Goal: Task Accomplishment & Management: Use online tool/utility

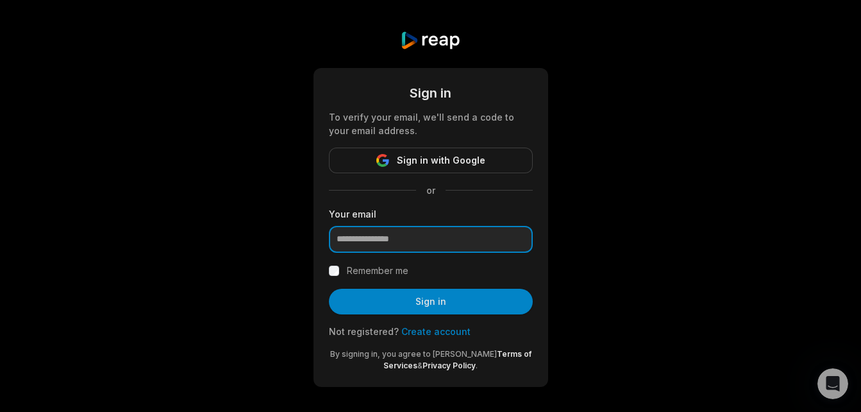
click at [399, 240] on input "email" at bounding box center [431, 239] width 204 height 27
paste input "**********"
type input "**********"
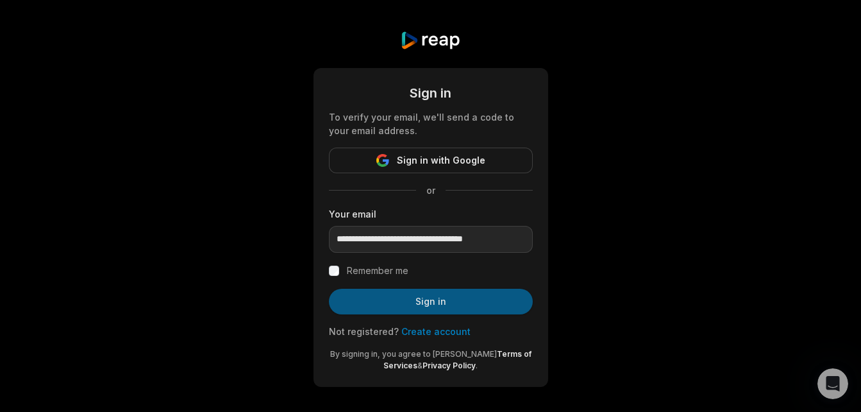
click at [387, 294] on button "Sign in" at bounding box center [431, 302] width 204 height 26
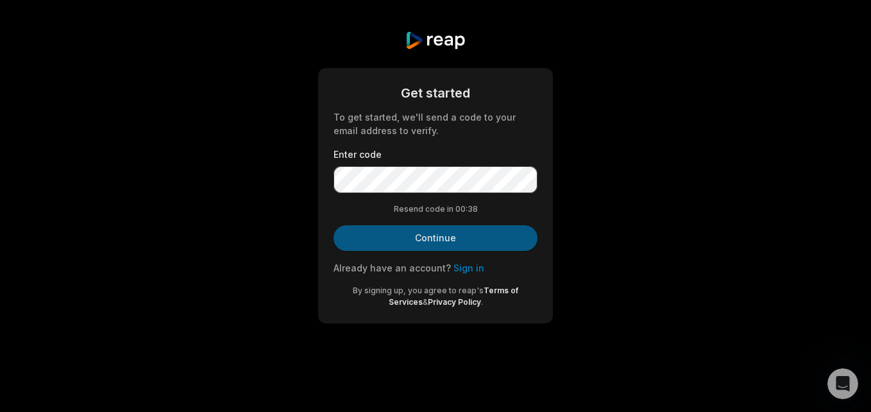
click at [487, 231] on button "Continue" at bounding box center [435, 238] width 204 height 26
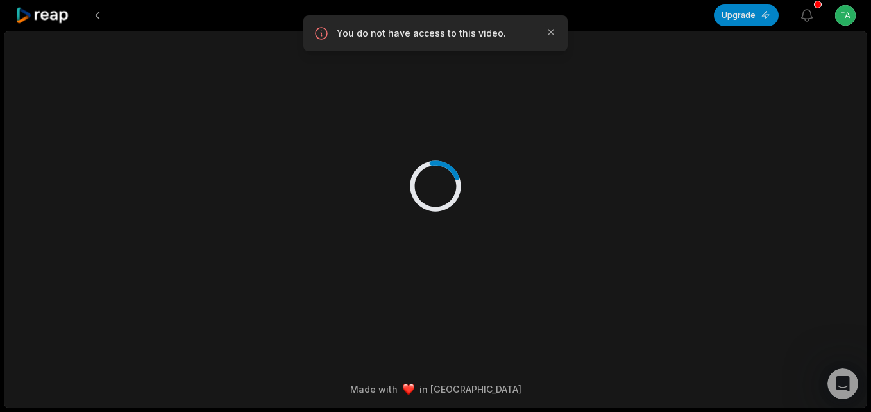
click at [50, 18] on icon at bounding box center [42, 15] width 55 height 17
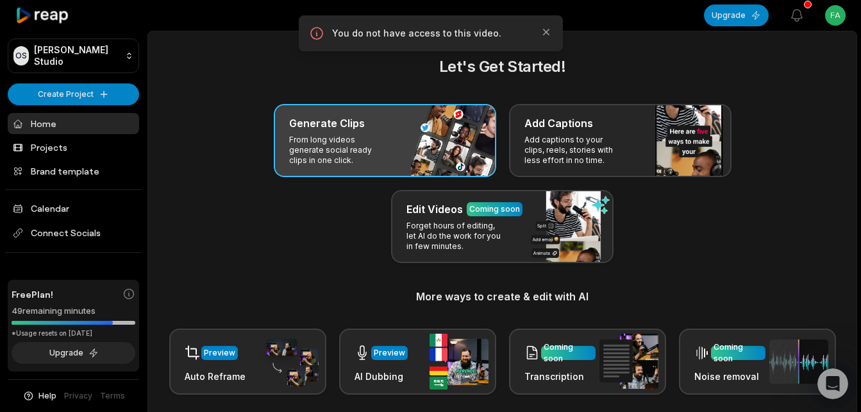
click at [331, 130] on h3 "Generate Clips" at bounding box center [327, 122] width 76 height 15
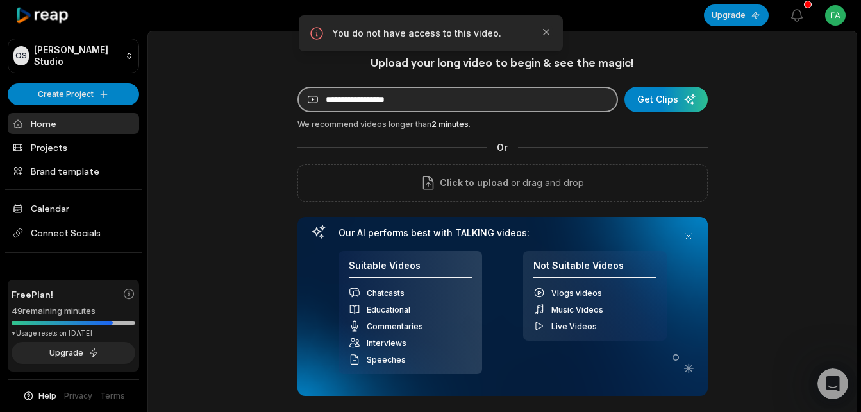
click at [403, 101] on input at bounding box center [458, 100] width 321 height 26
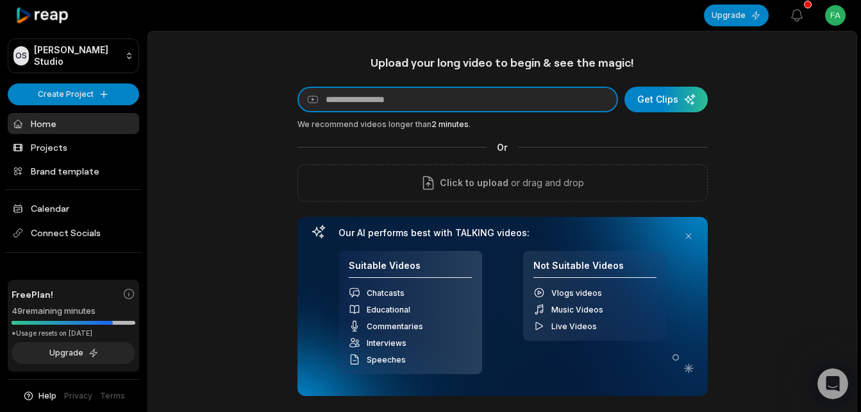
paste input "**********"
type input "**********"
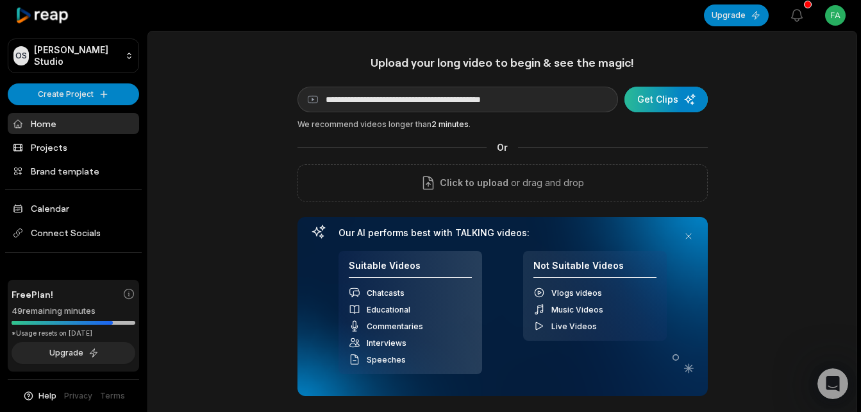
click at [687, 101] on div "submit" at bounding box center [666, 100] width 83 height 26
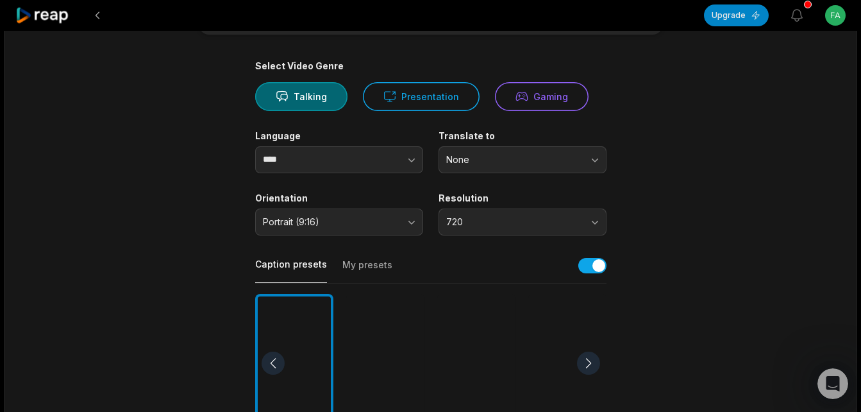
scroll to position [171, 0]
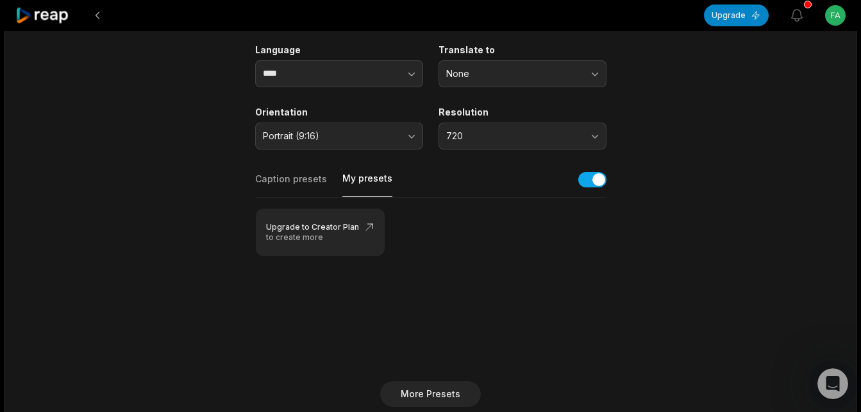
click at [366, 180] on button "My presets" at bounding box center [367, 184] width 50 height 25
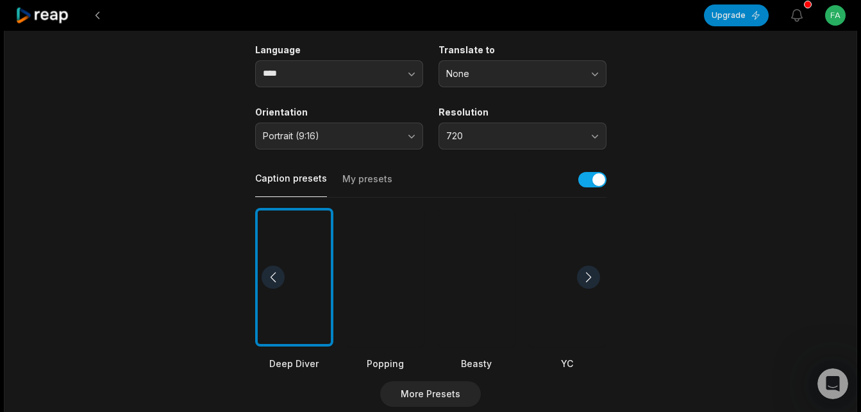
click at [303, 183] on button "Caption presets" at bounding box center [291, 184] width 72 height 25
click at [589, 279] on div at bounding box center [588, 276] width 23 height 23
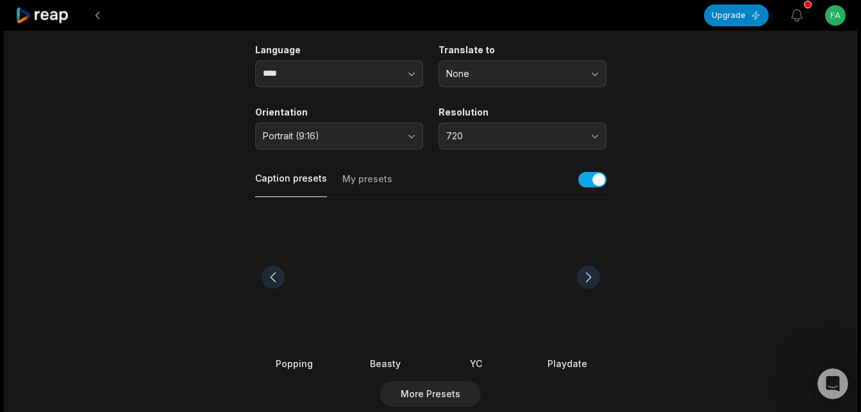
click at [589, 279] on div at bounding box center [588, 276] width 23 height 23
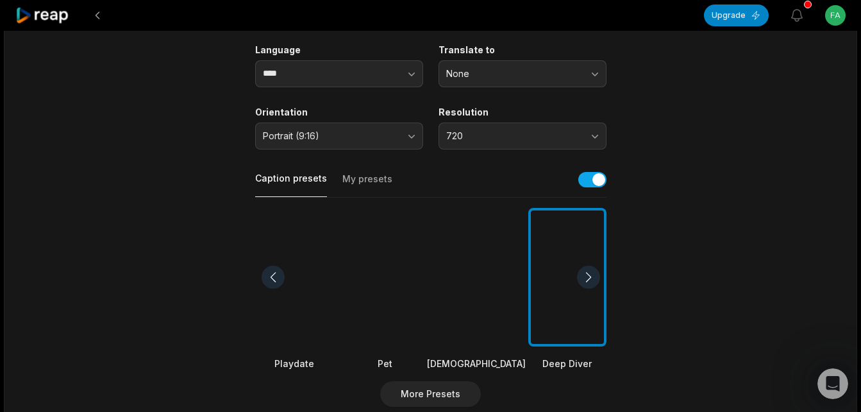
click at [589, 279] on div at bounding box center [588, 276] width 23 height 23
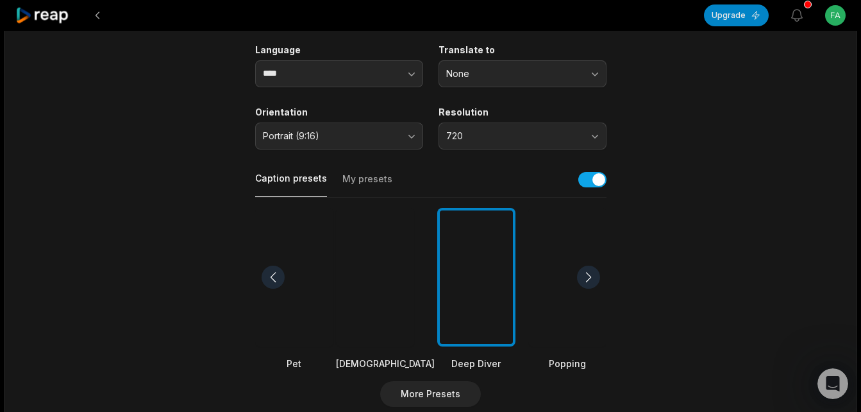
click at [589, 279] on div at bounding box center [588, 276] width 23 height 23
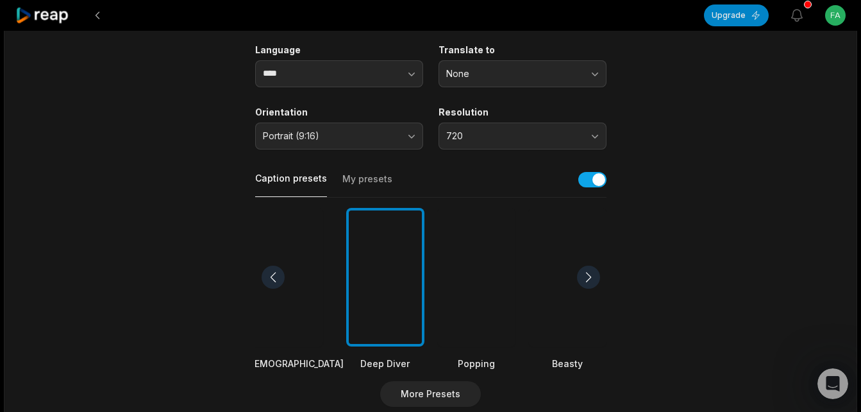
click at [589, 279] on div at bounding box center [588, 276] width 23 height 23
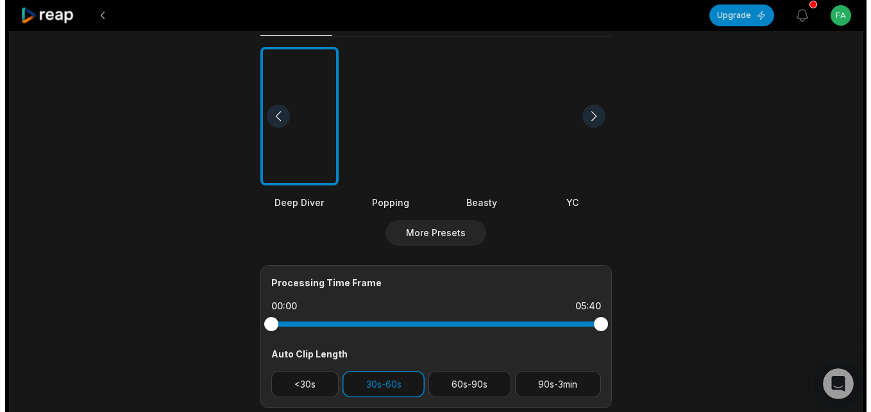
scroll to position [342, 0]
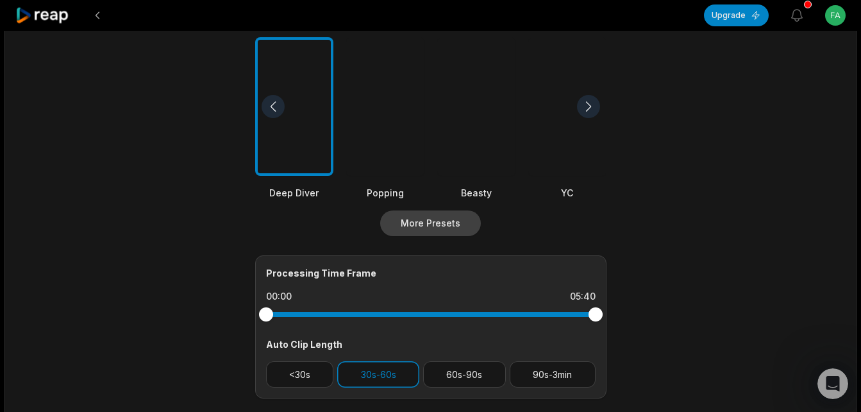
click at [453, 223] on button "More Presets" at bounding box center [430, 223] width 101 height 26
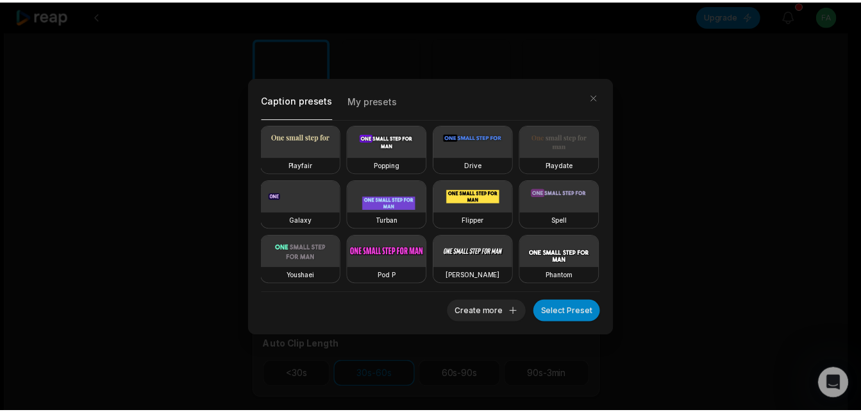
scroll to position [133, 0]
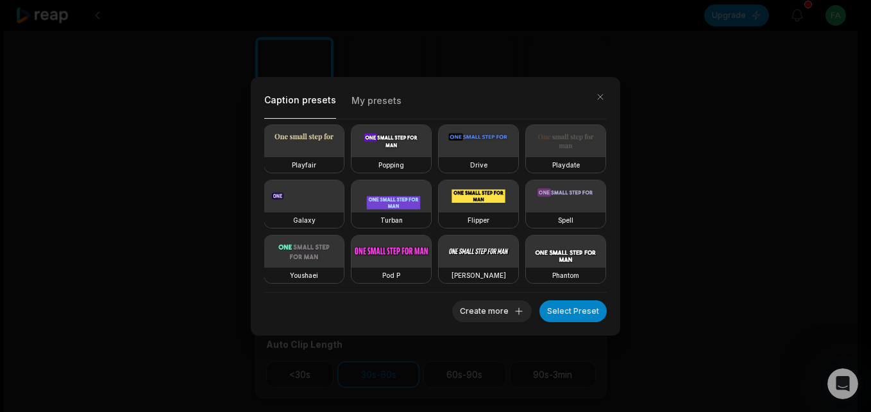
click at [414, 212] on video at bounding box center [391, 196] width 80 height 32
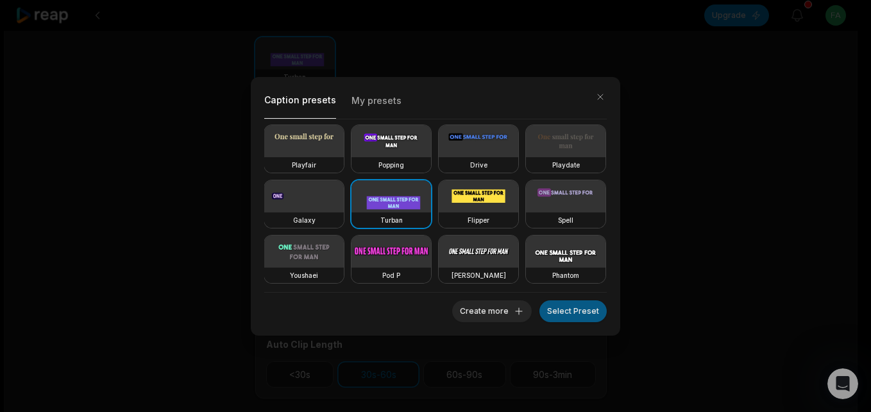
click at [581, 312] on button "Select Preset" at bounding box center [572, 311] width 67 height 22
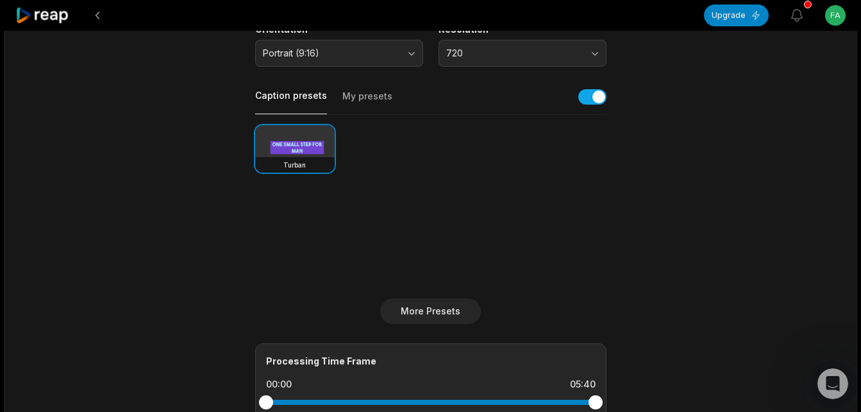
scroll to position [256, 0]
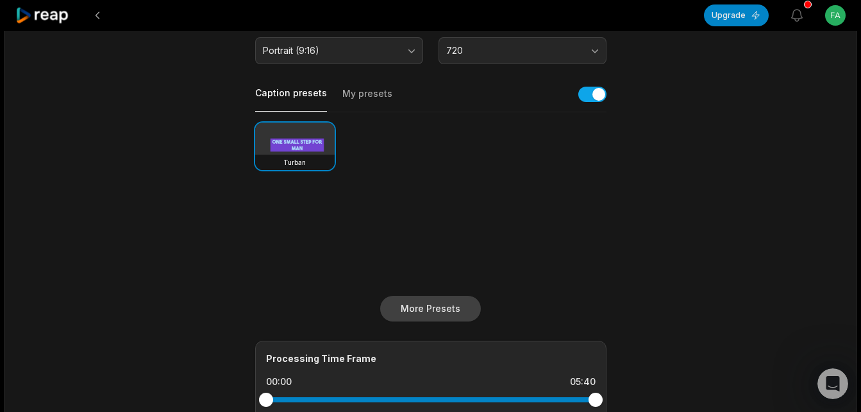
click at [416, 306] on button "More Presets" at bounding box center [430, 309] width 101 height 26
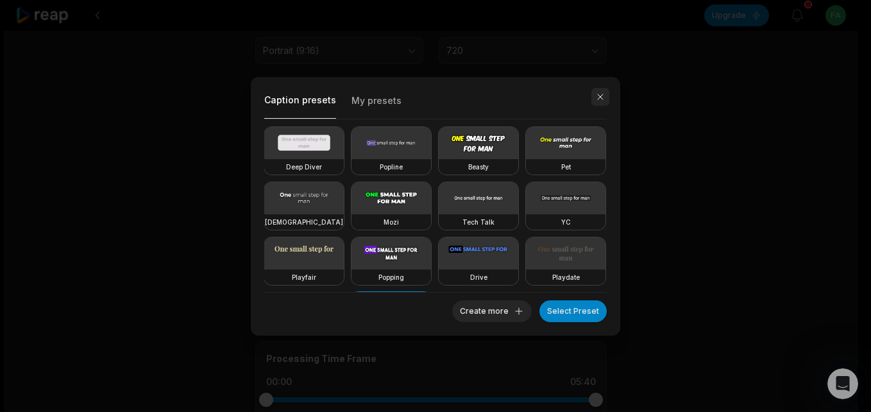
click at [602, 97] on button "button" at bounding box center [600, 97] width 18 height 18
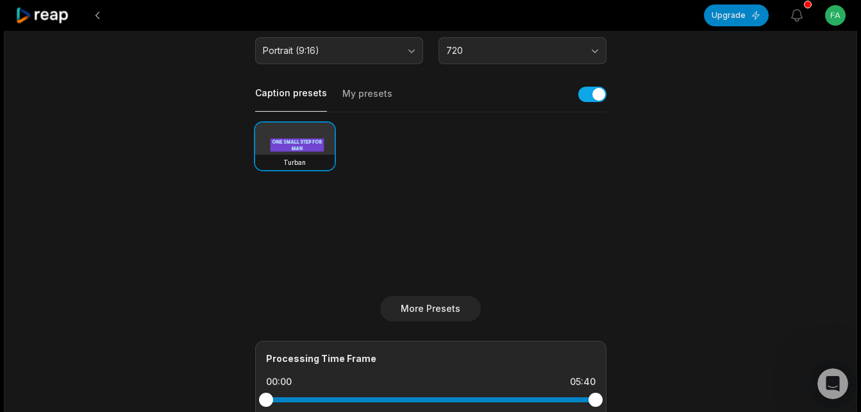
scroll to position [0, 0]
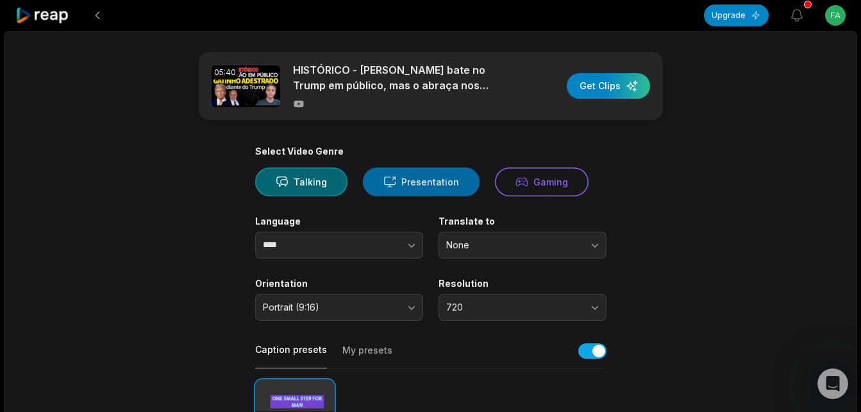
click at [407, 185] on button "Presentation" at bounding box center [421, 181] width 117 height 29
click at [304, 185] on button "Talking" at bounding box center [301, 181] width 92 height 29
click at [434, 178] on button "Presentation" at bounding box center [421, 181] width 117 height 29
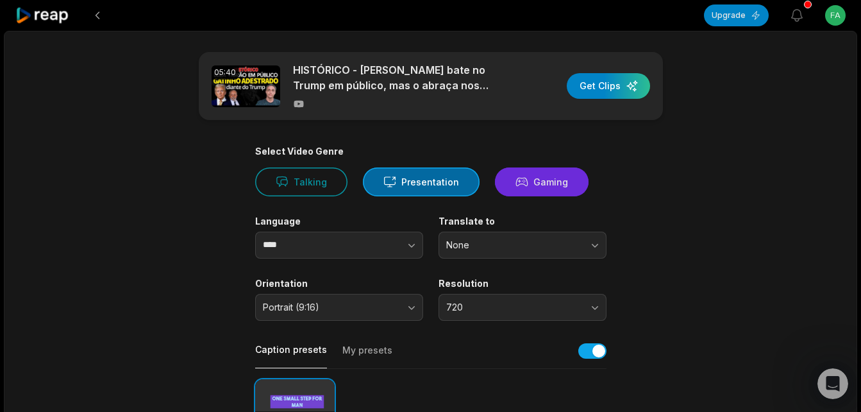
click at [561, 189] on button "Gaming" at bounding box center [542, 181] width 94 height 29
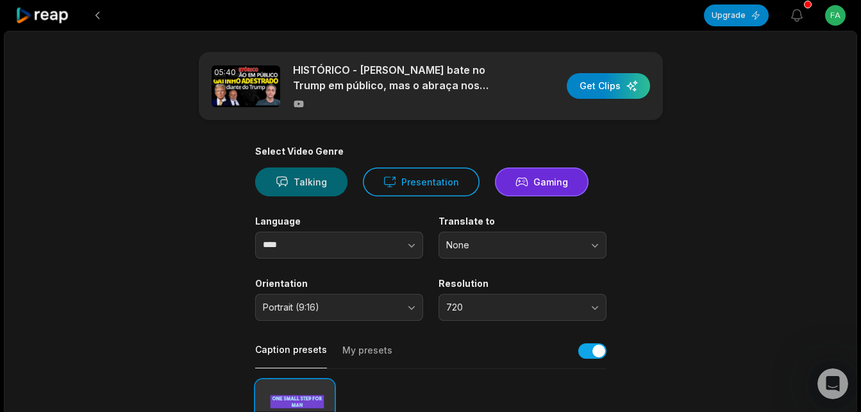
click at [301, 178] on button "Talking" at bounding box center [301, 181] width 92 height 29
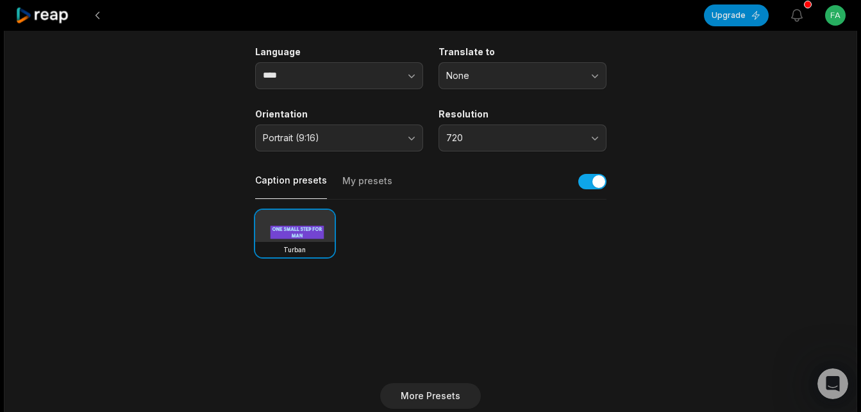
scroll to position [171, 0]
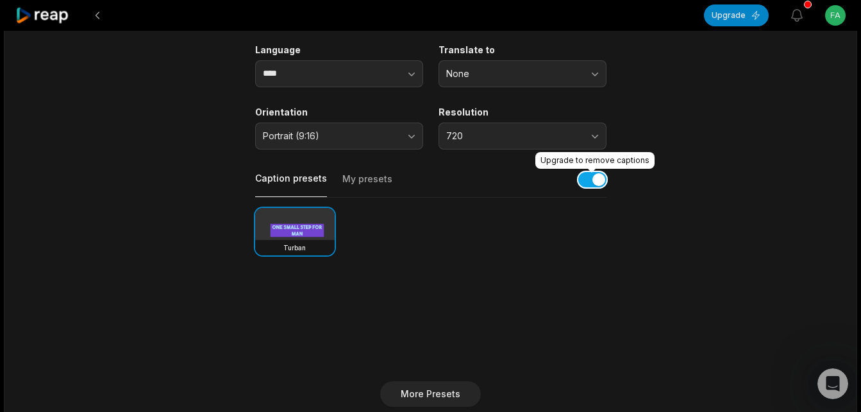
click at [591, 182] on button "button" at bounding box center [592, 179] width 28 height 15
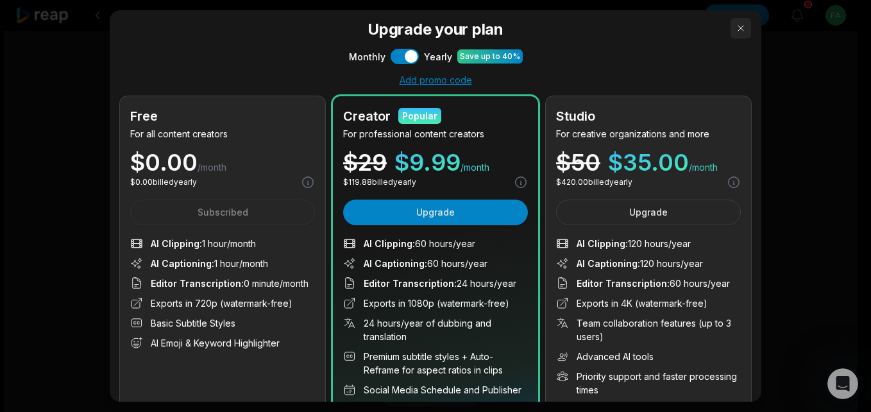
click at [733, 28] on button "button" at bounding box center [740, 28] width 21 height 21
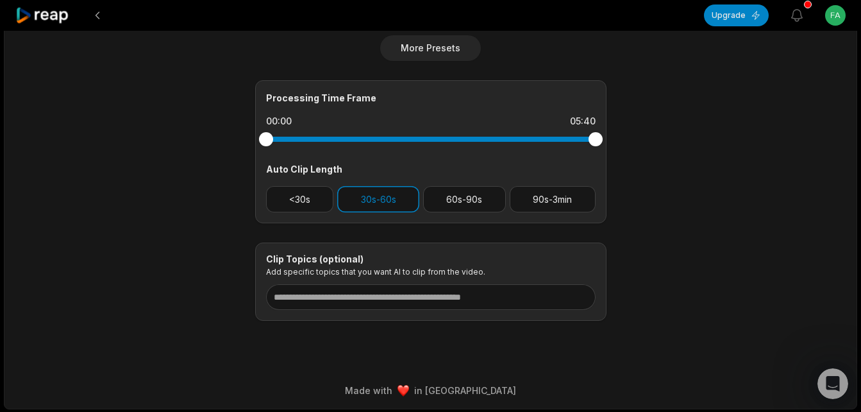
scroll to position [518, 0]
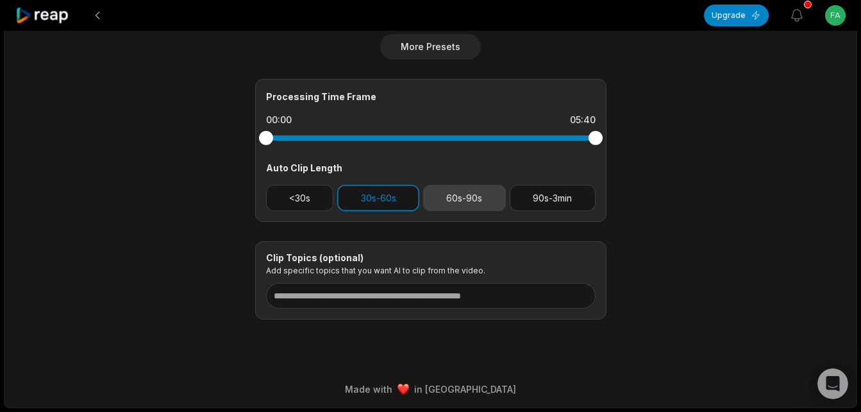
click at [458, 199] on button "60s-90s" at bounding box center [464, 198] width 83 height 26
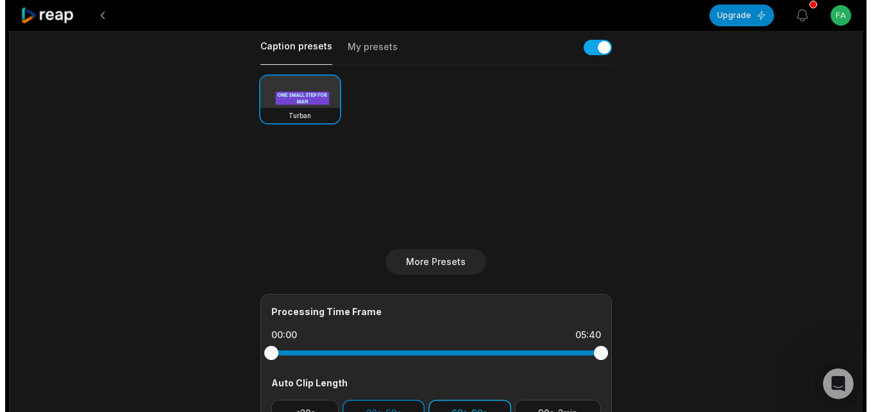
scroll to position [262, 0]
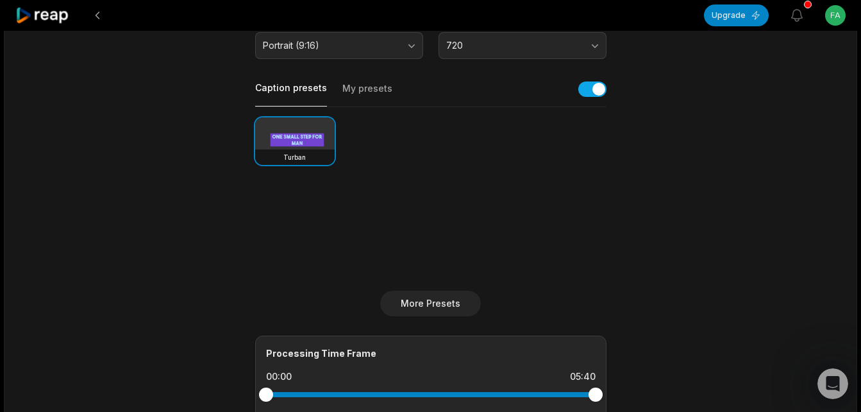
click at [349, 83] on button "My presets" at bounding box center [367, 94] width 50 height 24
click at [289, 88] on button "Caption presets" at bounding box center [291, 93] width 72 height 25
click at [428, 298] on button "More Presets" at bounding box center [430, 303] width 101 height 26
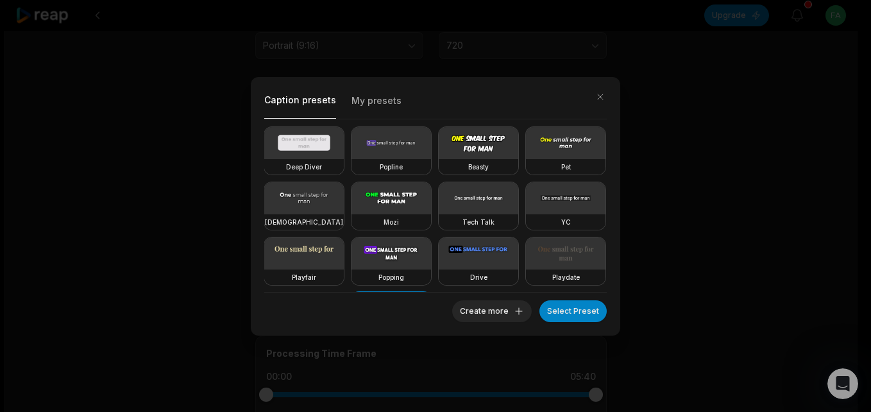
drag, startPoint x: 607, startPoint y: 164, endPoint x: 607, endPoint y: 235, distance: 71.2
click at [607, 235] on div "Caption presets My presets Deep Diver Popline Beasty Pet Zen Mozi Tech Talk YC …" at bounding box center [435, 206] width 369 height 258
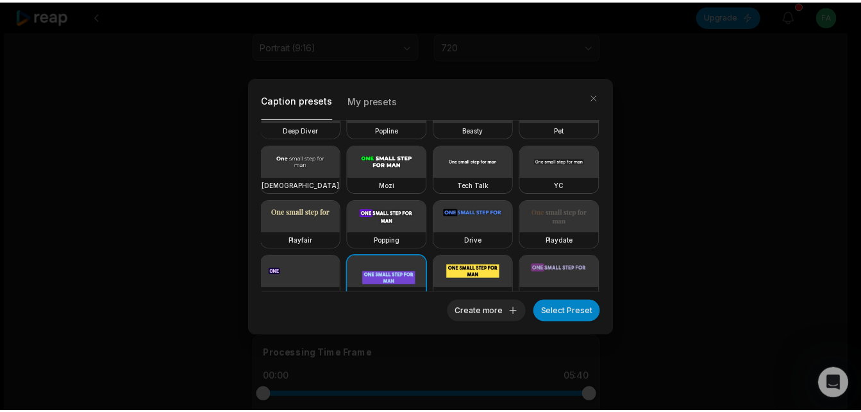
scroll to position [0, 0]
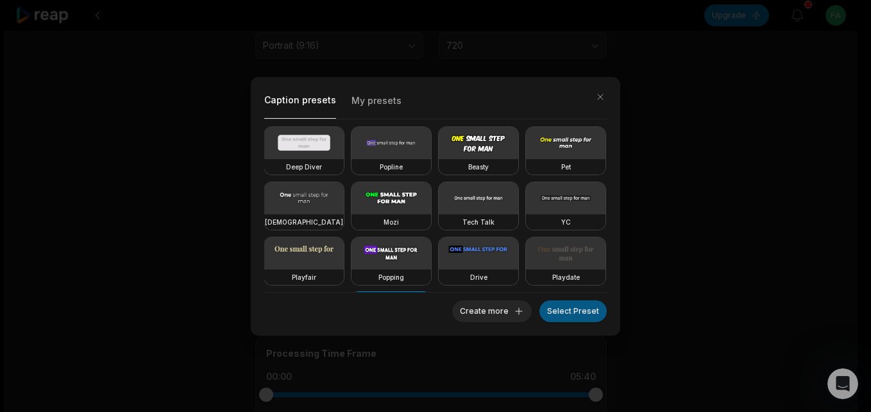
click at [567, 314] on button "Select Preset" at bounding box center [572, 311] width 67 height 22
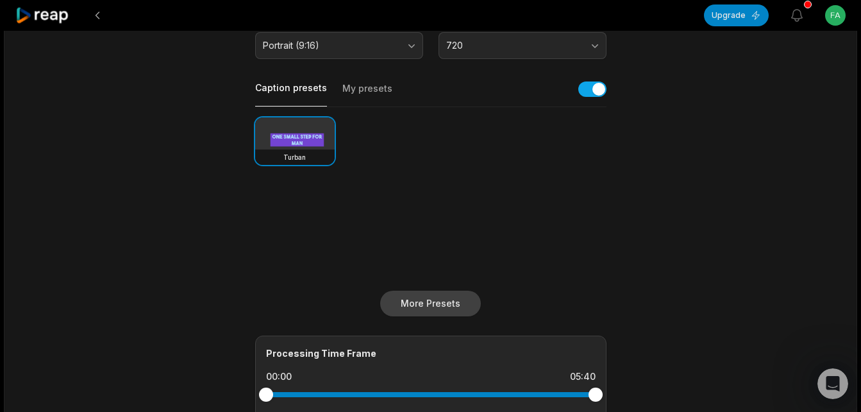
click at [437, 308] on button "More Presets" at bounding box center [430, 303] width 101 height 26
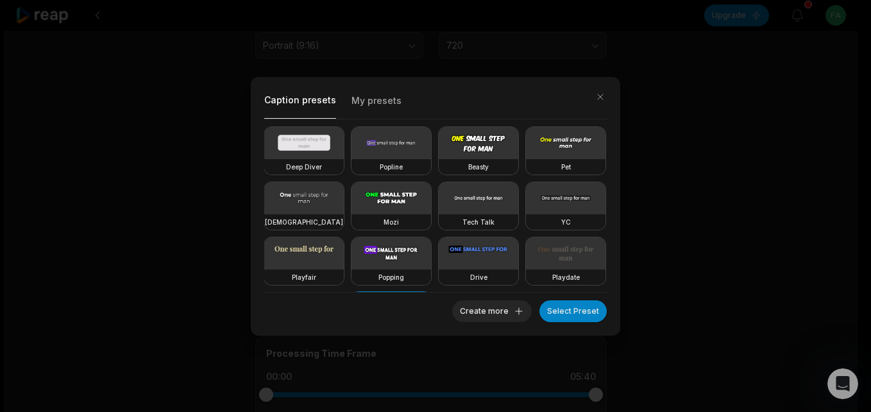
click at [312, 143] on video at bounding box center [304, 143] width 80 height 32
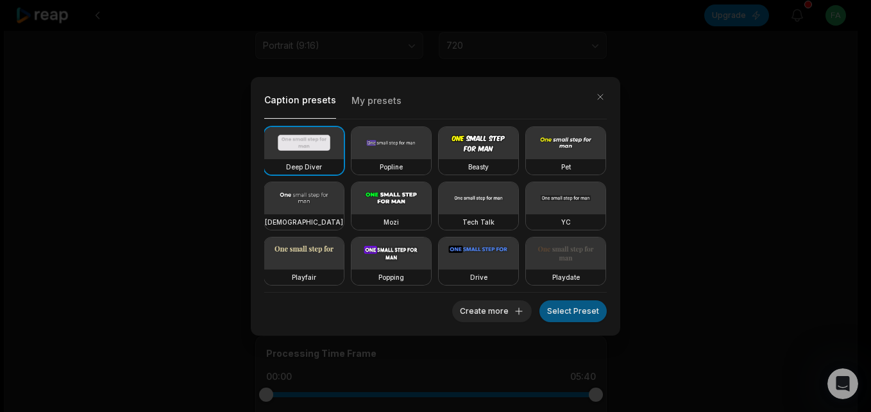
click at [581, 314] on button "Select Preset" at bounding box center [572, 311] width 67 height 22
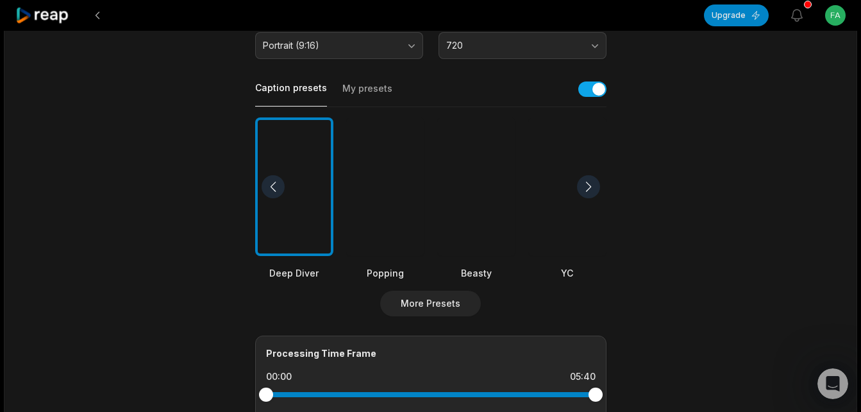
click at [275, 202] on div at bounding box center [294, 186] width 78 height 139
click at [387, 160] on div at bounding box center [385, 186] width 78 height 139
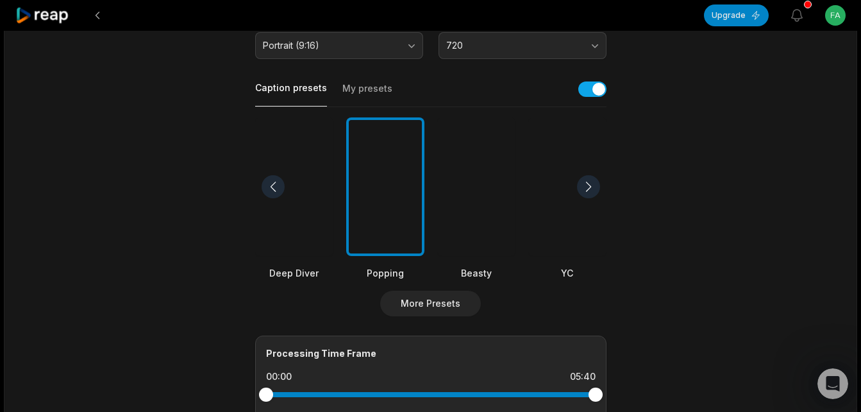
click at [300, 183] on div at bounding box center [294, 186] width 78 height 139
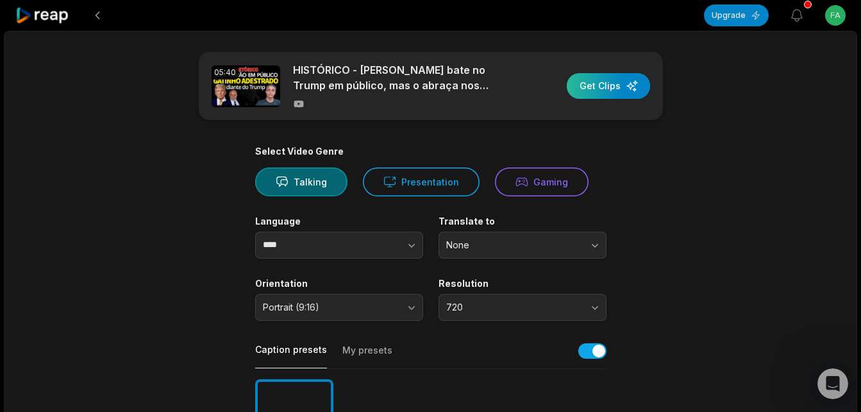
click at [592, 90] on div "button" at bounding box center [608, 86] width 83 height 26
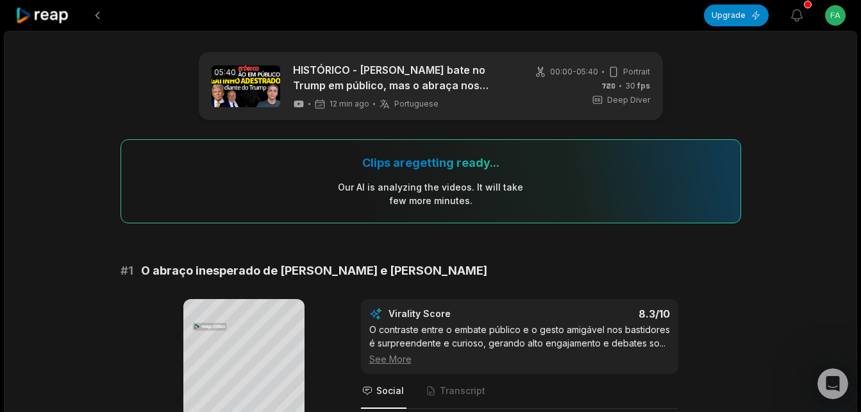
scroll to position [171, 0]
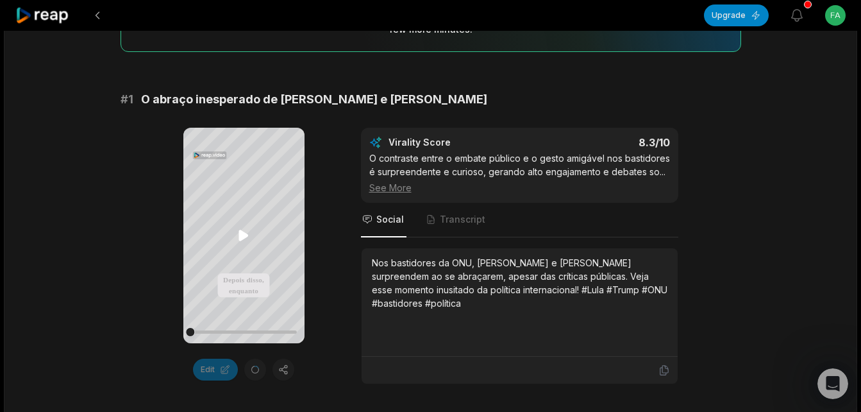
click at [246, 230] on icon at bounding box center [243, 235] width 15 height 15
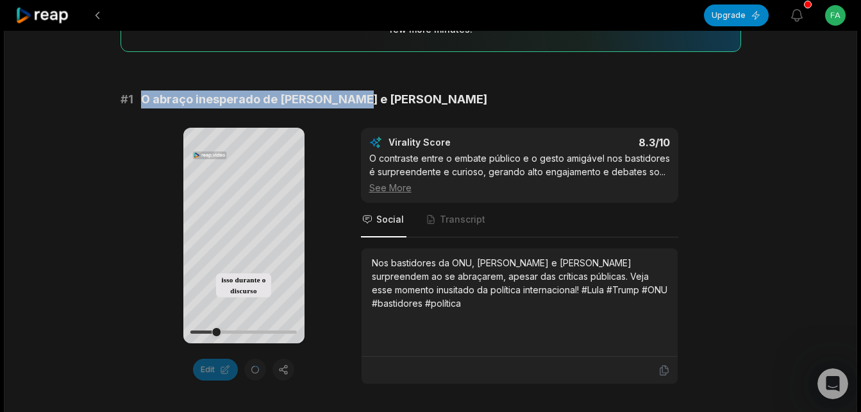
drag, startPoint x: 143, startPoint y: 96, endPoint x: 349, endPoint y: 92, distance: 206.5
click at [349, 92] on span "O abraço inesperado de [PERSON_NAME] e [PERSON_NAME]" at bounding box center [314, 99] width 346 height 18
copy span "O abraço inesperado de [PERSON_NAME] e [PERSON_NAME]"
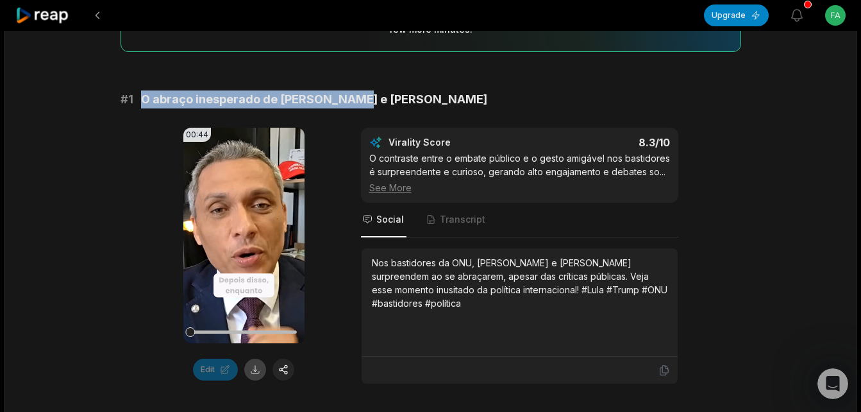
click at [251, 364] on button at bounding box center [255, 369] width 22 height 22
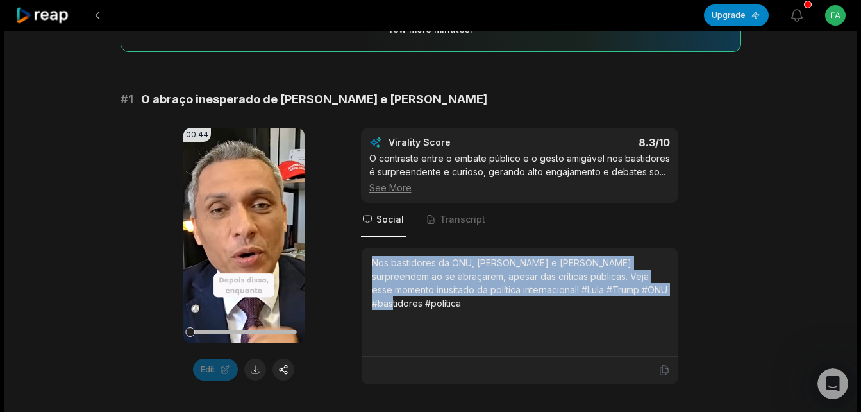
drag, startPoint x: 373, startPoint y: 264, endPoint x: 627, endPoint y: 290, distance: 255.3
click at [627, 290] on div "Nos bastidores da ONU, [PERSON_NAME] e [PERSON_NAME] surpreendem ao se abraçare…" at bounding box center [520, 283] width 296 height 54
copy div "Nos bastidores da ONU, [PERSON_NAME] e [PERSON_NAME] surpreendem ao se abraçare…"
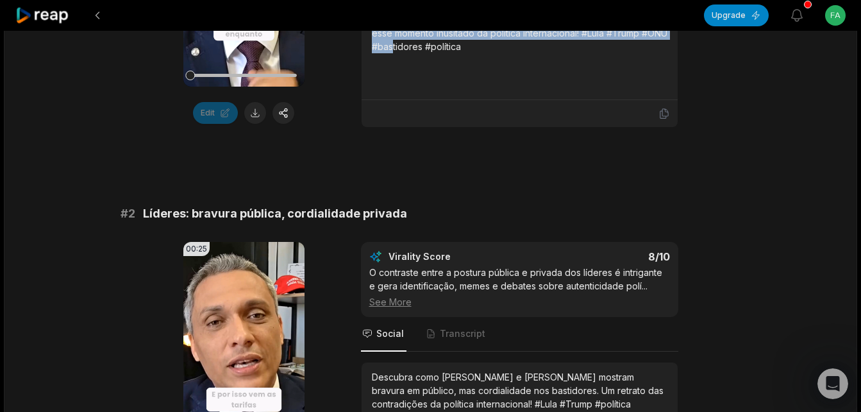
scroll to position [513, 0]
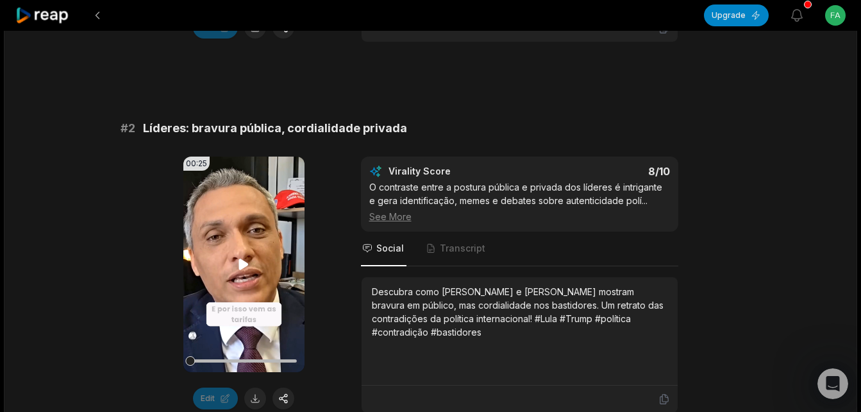
click at [240, 265] on icon at bounding box center [244, 264] width 10 height 11
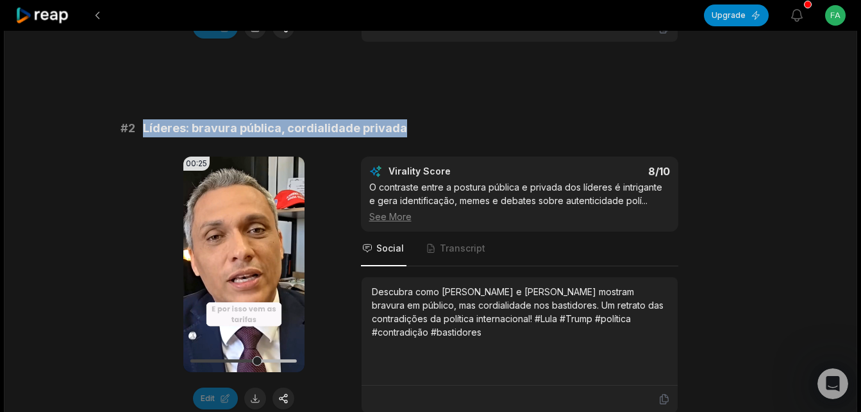
drag, startPoint x: 143, startPoint y: 130, endPoint x: 416, endPoint y: 132, distance: 273.2
click at [416, 132] on div "# 2 Líderes: bravura pública, cordialidade privada" at bounding box center [431, 128] width 621 height 18
copy span "Líderes: bravura pública, cordialidade privada"
click at [253, 396] on button at bounding box center [255, 398] width 22 height 22
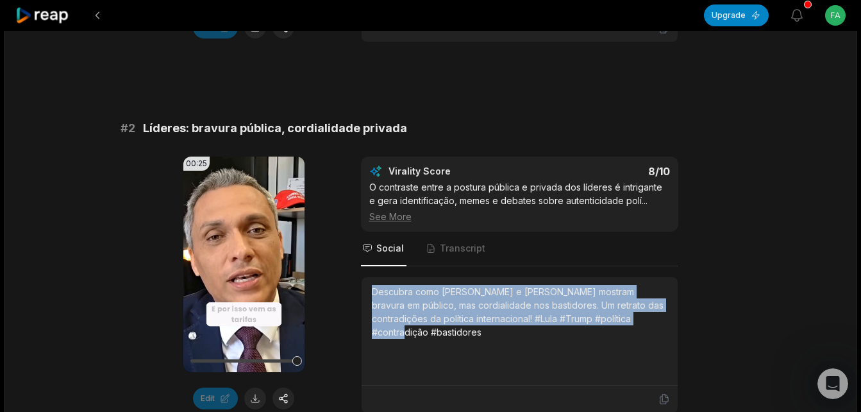
drag, startPoint x: 369, startPoint y: 289, endPoint x: 656, endPoint y: 319, distance: 288.2
click at [656, 319] on div "Descubra como [PERSON_NAME] e [PERSON_NAME] mostram bravura em público, mas cor…" at bounding box center [520, 331] width 316 height 108
copy div "Descubra como [PERSON_NAME] e [PERSON_NAME] mostram bravura em público, mas cor…"
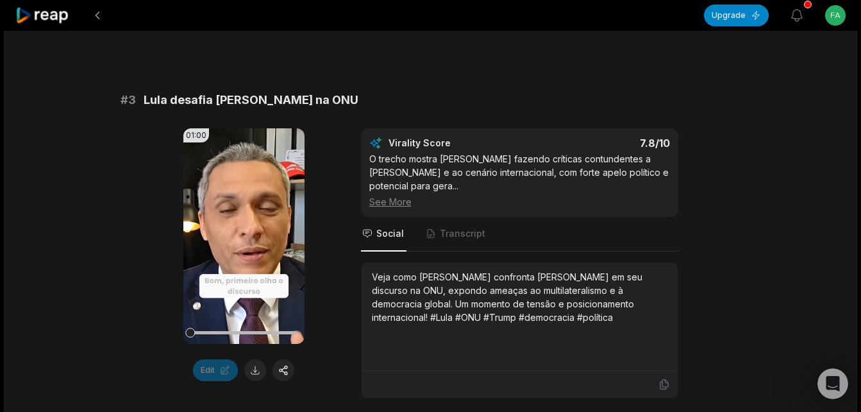
scroll to position [941, 0]
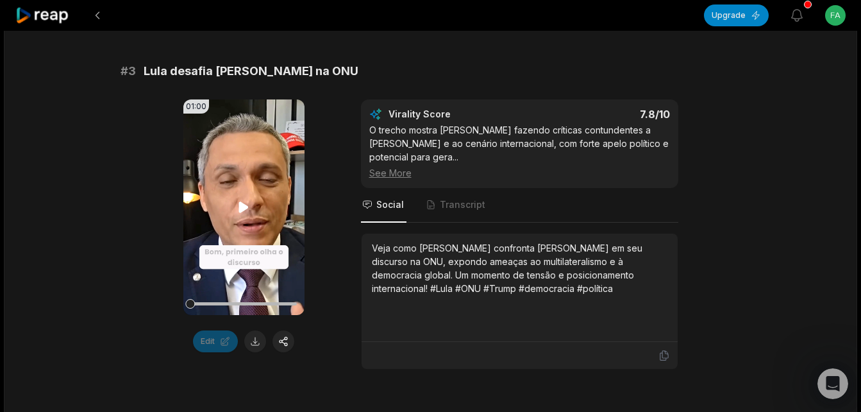
click at [245, 205] on icon at bounding box center [244, 207] width 10 height 11
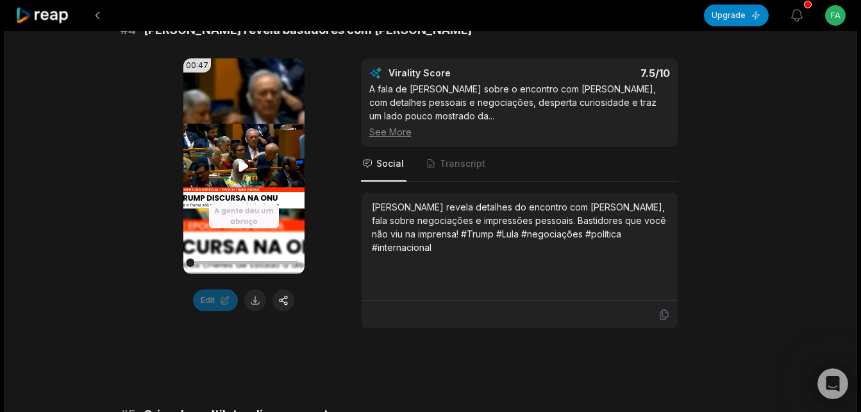
scroll to position [1368, 0]
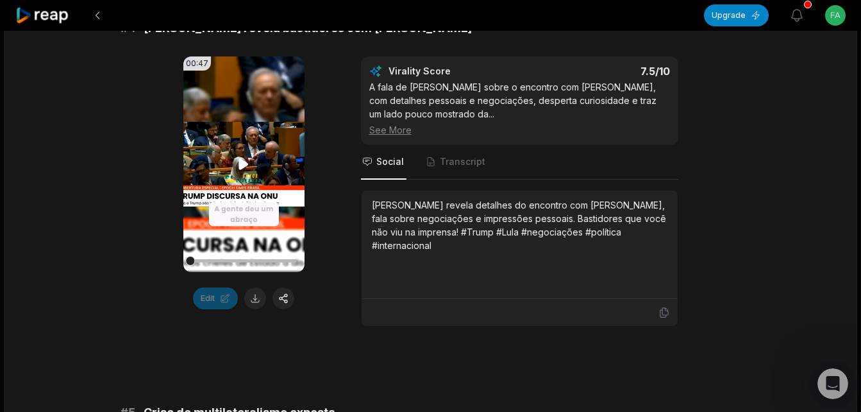
click at [243, 159] on icon at bounding box center [244, 164] width 10 height 11
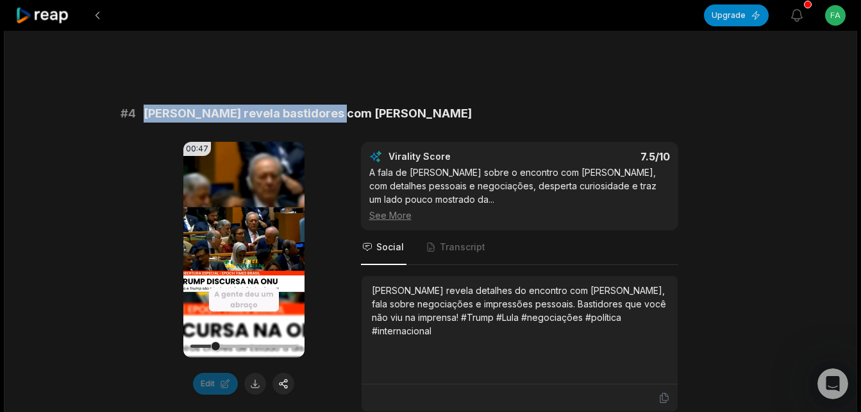
drag, startPoint x: 146, startPoint y: 94, endPoint x: 342, endPoint y: 87, distance: 196.3
copy span "[PERSON_NAME] revela bastidores com [PERSON_NAME]"
click at [256, 373] on button at bounding box center [255, 384] width 22 height 22
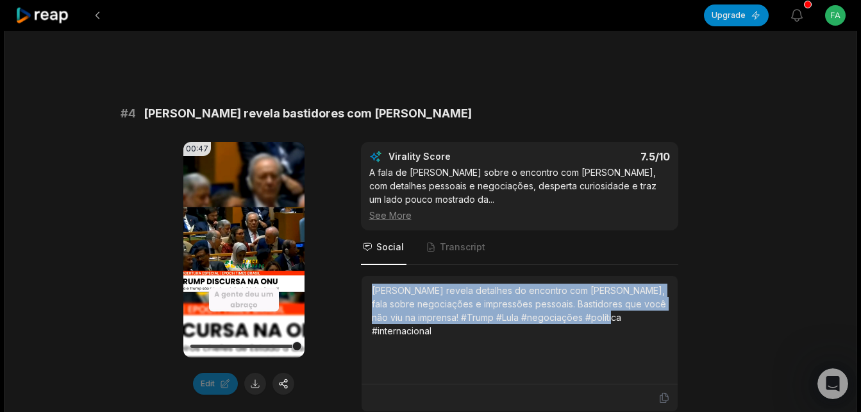
drag, startPoint x: 373, startPoint y: 280, endPoint x: 604, endPoint y: 304, distance: 232.7
click at [604, 304] on div "[PERSON_NAME] revela detalhes do encontro com [PERSON_NAME], fala sobre negocia…" at bounding box center [520, 310] width 296 height 54
copy div "[PERSON_NAME] revela detalhes do encontro com [PERSON_NAME], fala sobre negocia…"
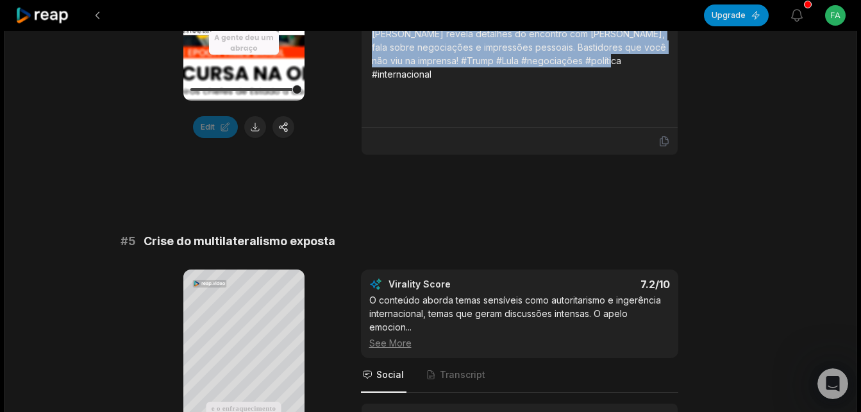
scroll to position [1624, 0]
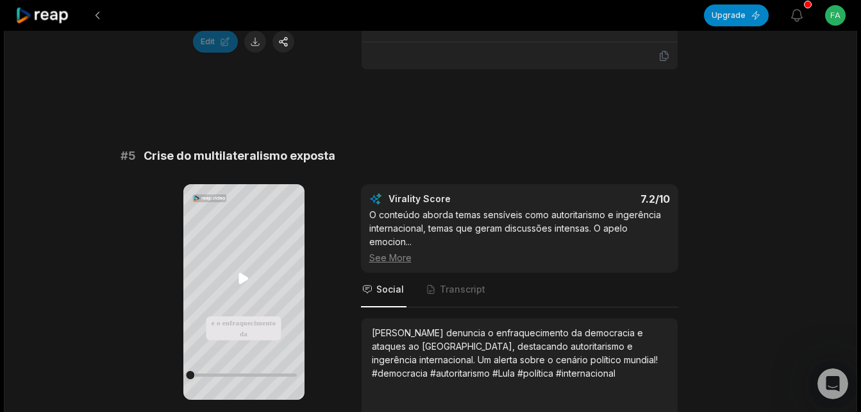
click at [240, 278] on icon at bounding box center [244, 278] width 10 height 11
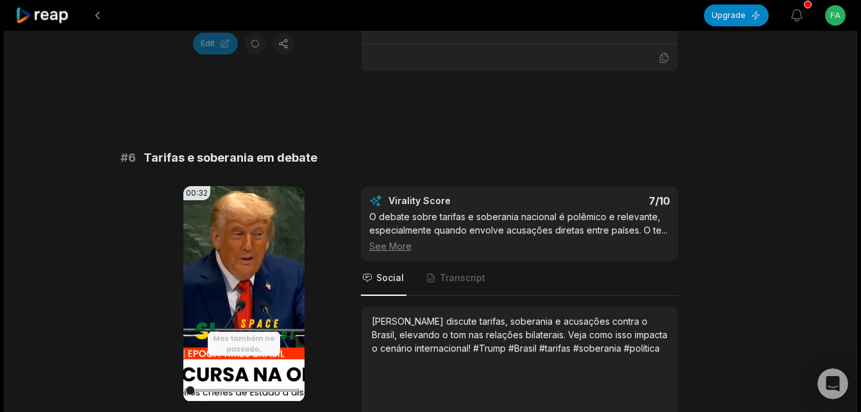
scroll to position [2052, 0]
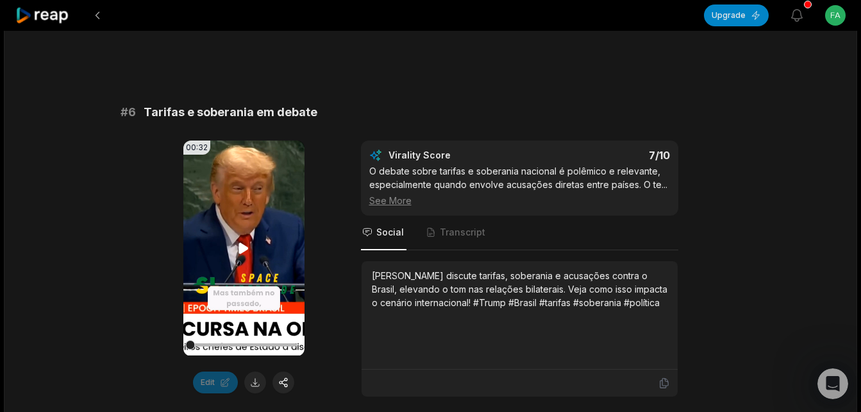
click at [241, 240] on icon at bounding box center [243, 247] width 15 height 15
drag, startPoint x: 148, startPoint y: 101, endPoint x: 163, endPoint y: 101, distance: 14.8
click at [163, 103] on span "Tarifas e soberania em debate" at bounding box center [231, 112] width 174 height 18
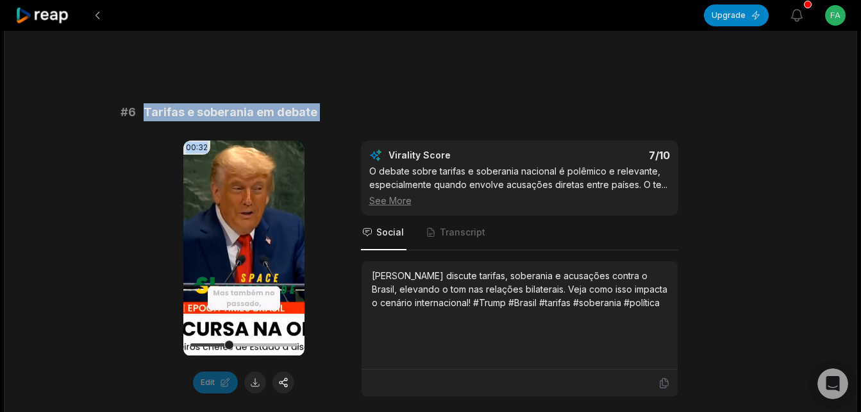
drag, startPoint x: 163, startPoint y: 101, endPoint x: 326, endPoint y: 108, distance: 163.7
click at [326, 108] on div "# 6 Tarifas e soberania em debate 00:32 Your browser does not support mp4 forma…" at bounding box center [431, 250] width 621 height 294
copy div "[PERSON_NAME] e soberania em debate 00:32"
click at [260, 375] on button at bounding box center [255, 382] width 22 height 22
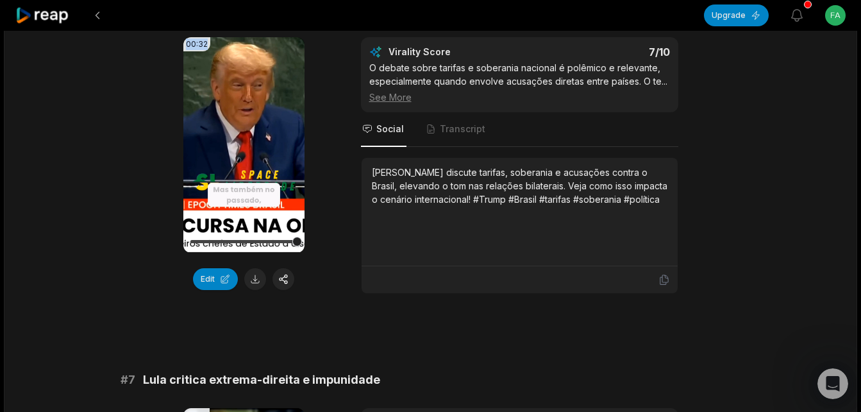
scroll to position [1949, 0]
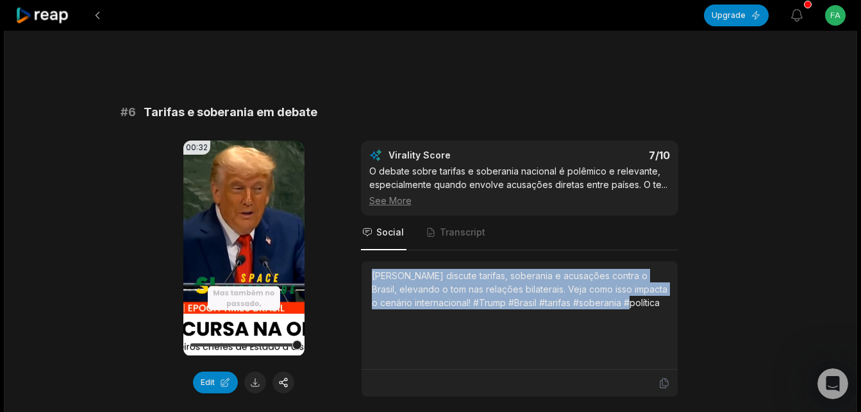
drag, startPoint x: 373, startPoint y: 265, endPoint x: 657, endPoint y: 297, distance: 285.8
click at [657, 297] on div "[PERSON_NAME] discute tarifas, soberania e acusações contra o Brasil, elevando …" at bounding box center [520, 315] width 296 height 92
copy div "[PERSON_NAME] discute tarifas, soberania e acusações contra o Brasil, elevando …"
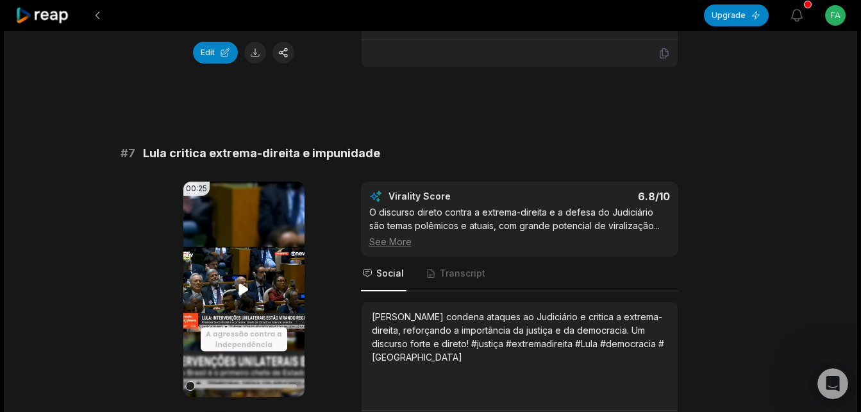
scroll to position [2376, 0]
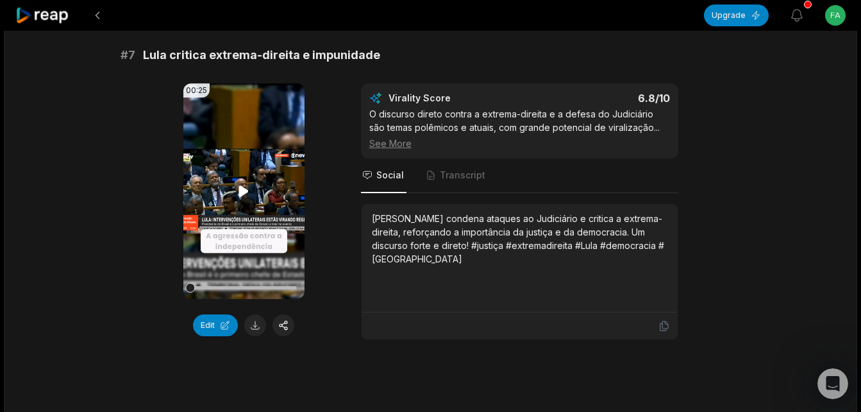
click at [237, 183] on icon at bounding box center [243, 190] width 15 height 15
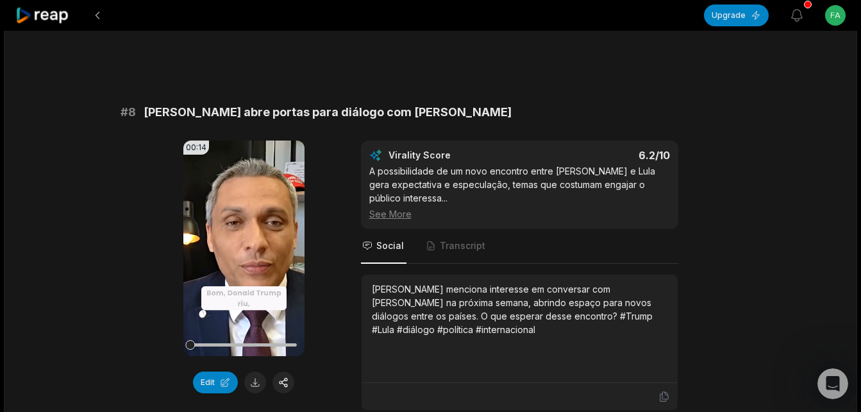
scroll to position [2718, 0]
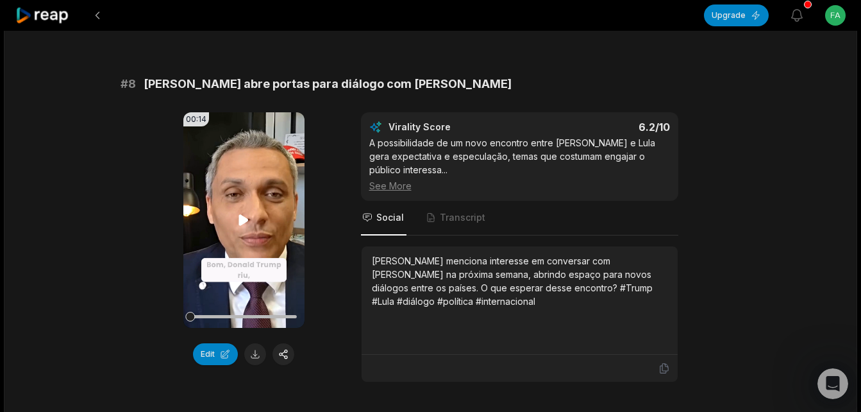
click at [244, 212] on icon at bounding box center [243, 219] width 15 height 15
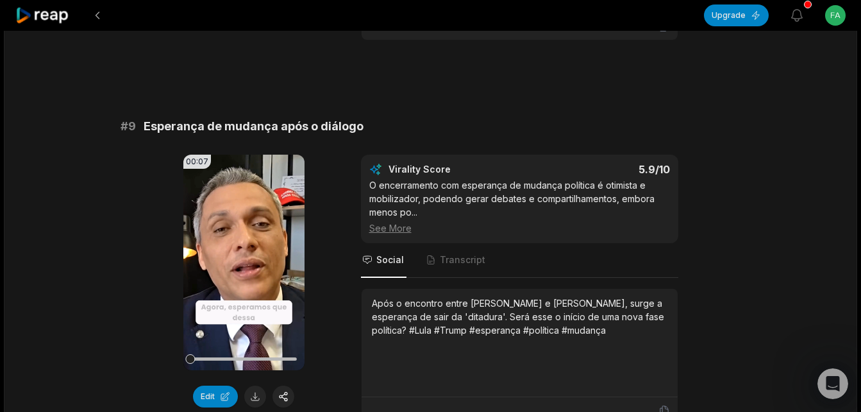
scroll to position [3146, 0]
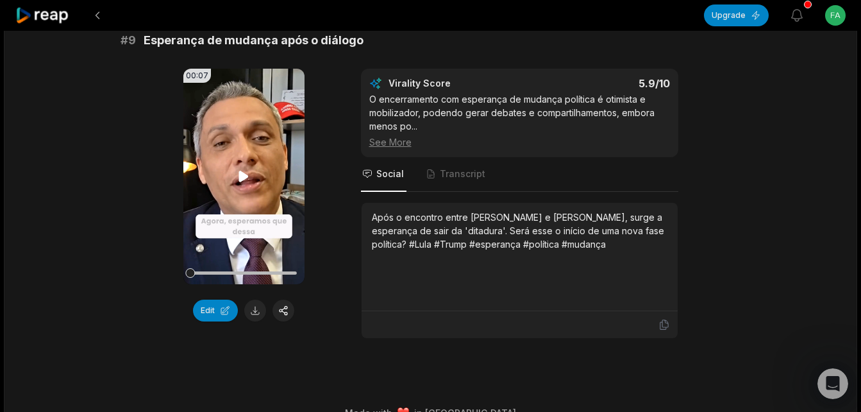
click at [248, 169] on icon at bounding box center [243, 176] width 15 height 15
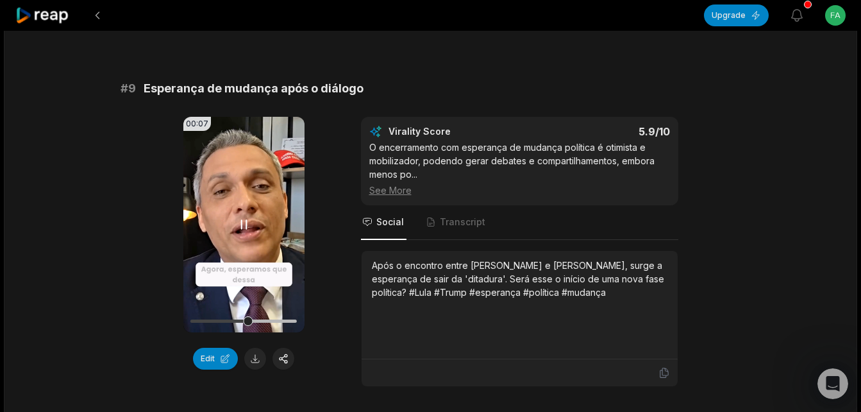
scroll to position [3060, 0]
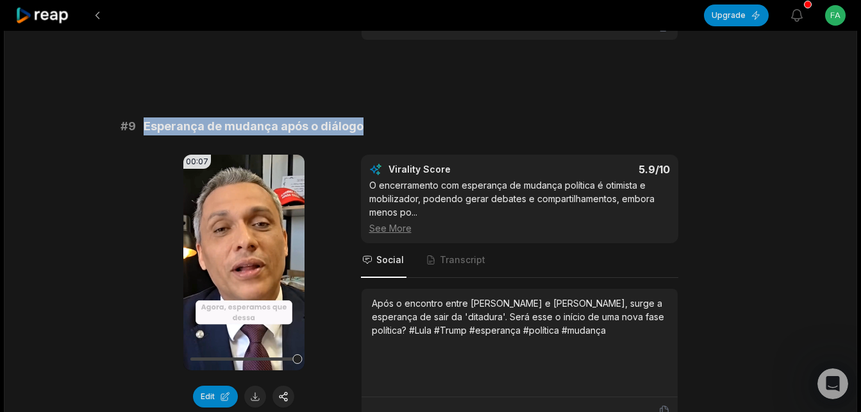
drag, startPoint x: 144, startPoint y: 115, endPoint x: 362, endPoint y: 107, distance: 217.5
click at [362, 117] on div "# 9 Esperança de mudança após o diálogo" at bounding box center [431, 126] width 621 height 18
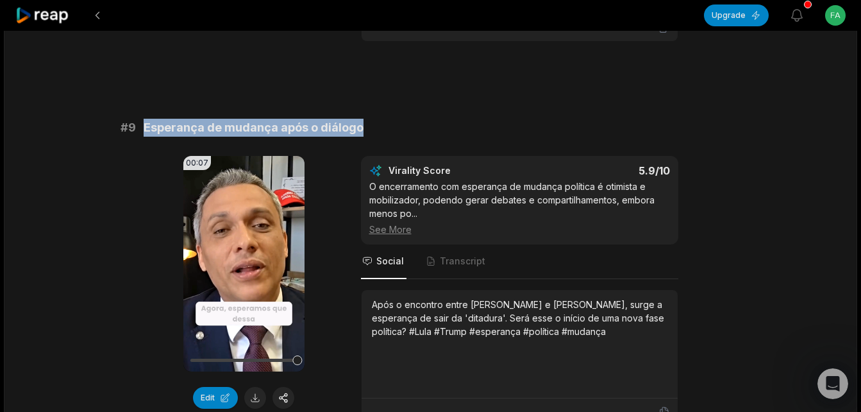
scroll to position [2900, 0]
